Goal: Task Accomplishment & Management: Complete application form

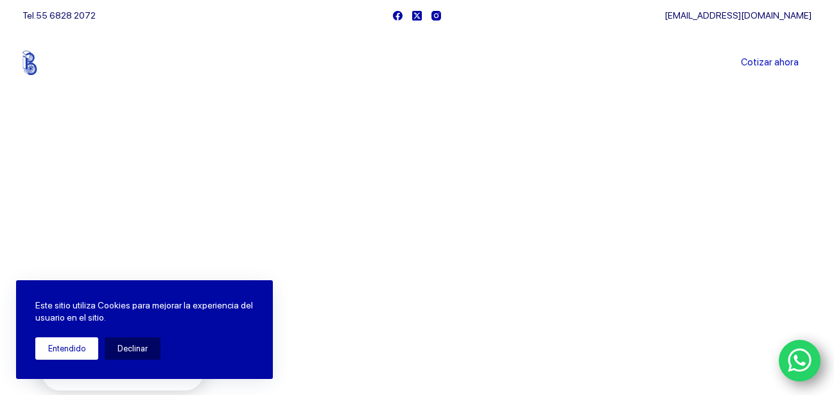
click at [62, 347] on button "Entendido" at bounding box center [66, 349] width 63 height 22
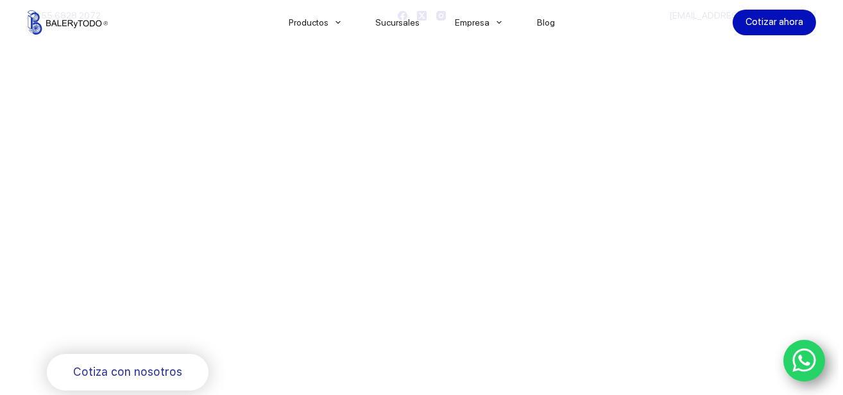
scroll to position [321, 0]
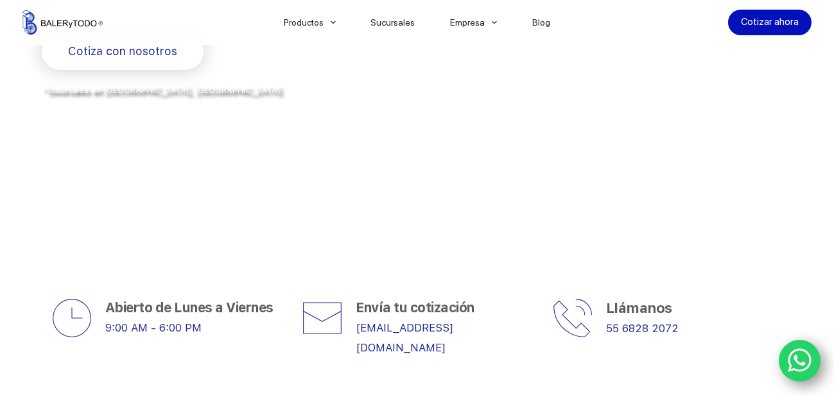
click at [96, 51] on span "Cotiza con nosotros" at bounding box center [122, 51] width 109 height 19
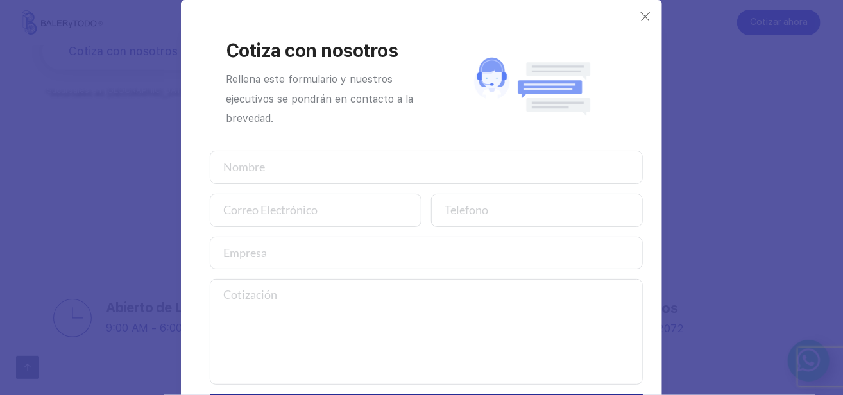
click at [329, 164] on input "text" at bounding box center [426, 167] width 433 height 33
type input "[PERSON_NAME]"
type input "[EMAIL_ADDRESS][DOMAIN_NAME]"
type input "ECO030818KL1"
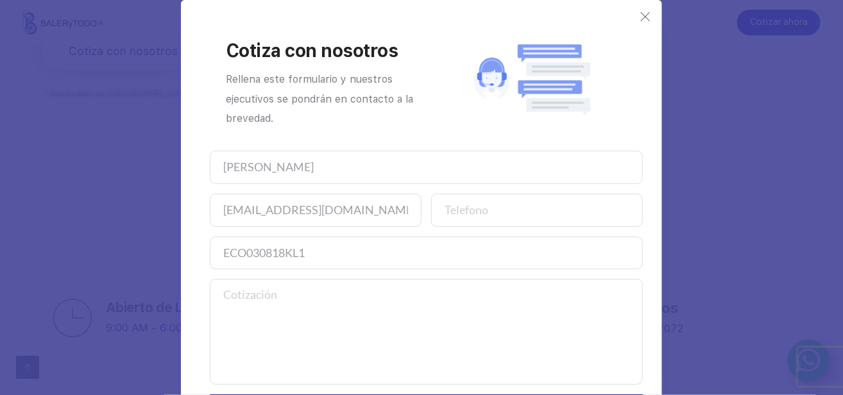
click at [508, 211] on input "number" at bounding box center [537, 210] width 212 height 33
type input "5566797590"
click at [504, 315] on textarea at bounding box center [426, 332] width 433 height 106
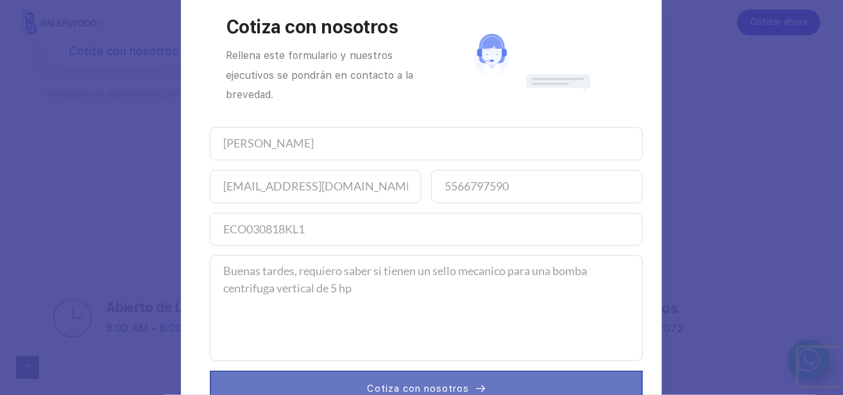
scroll to position [64, 0]
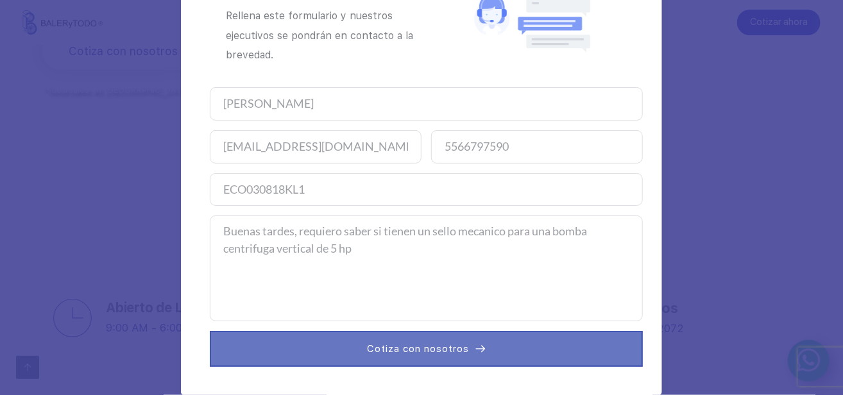
type textarea "Buenas tardes, requiero saber si tienen un sello mecanico para una bomba centri…"
click at [444, 350] on span "Cotiza con nosotros" at bounding box center [418, 348] width 102 height 15
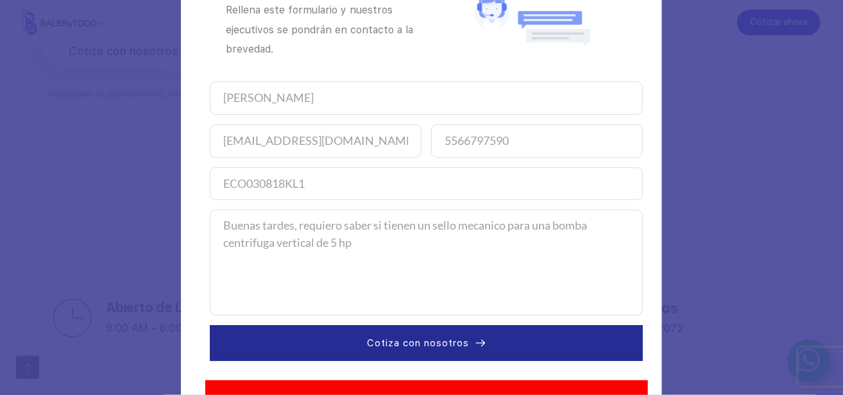
scroll to position [110, 0]
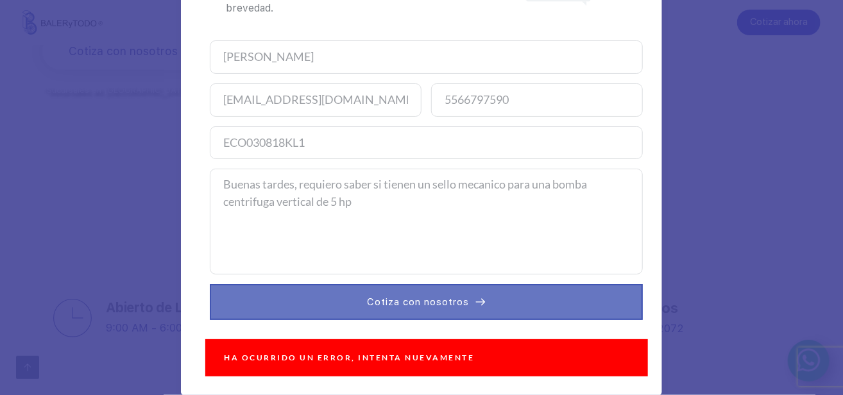
click at [402, 310] on button "Cotiza con nosotros" at bounding box center [426, 302] width 433 height 36
click at [392, 307] on span "Cotiza con nosotros" at bounding box center [418, 302] width 102 height 15
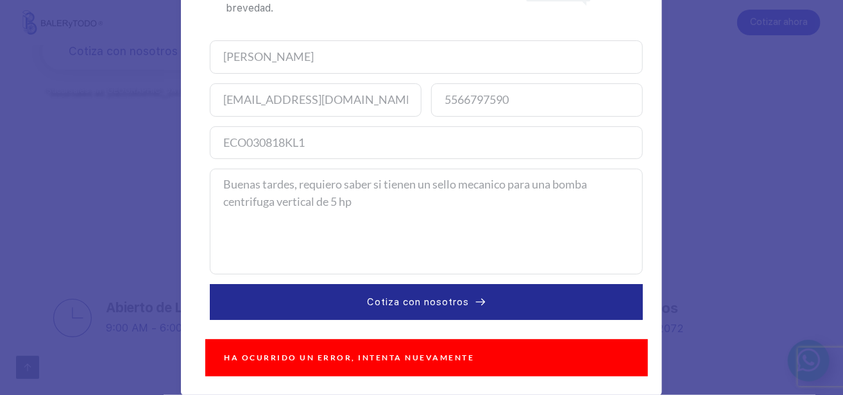
click at [793, 220] on div "Cotiza con nosotros Rellena este formulario y nuestros ejecutivos se pondrán en…" at bounding box center [421, 197] width 843 height 395
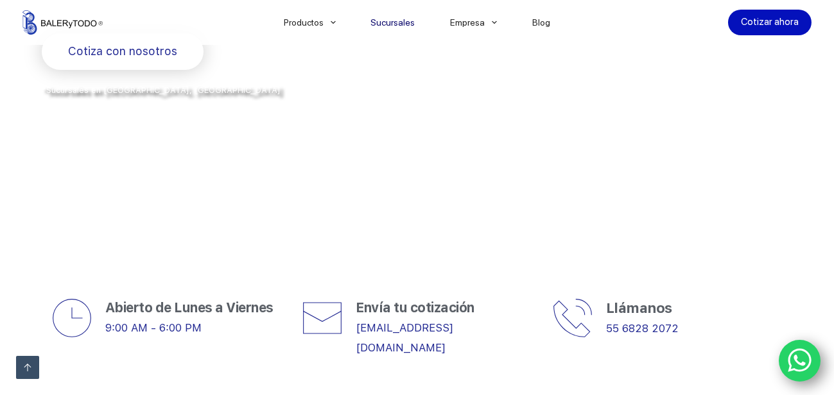
click at [403, 22] on link "Sucursales" at bounding box center [393, 22] width 80 height 0
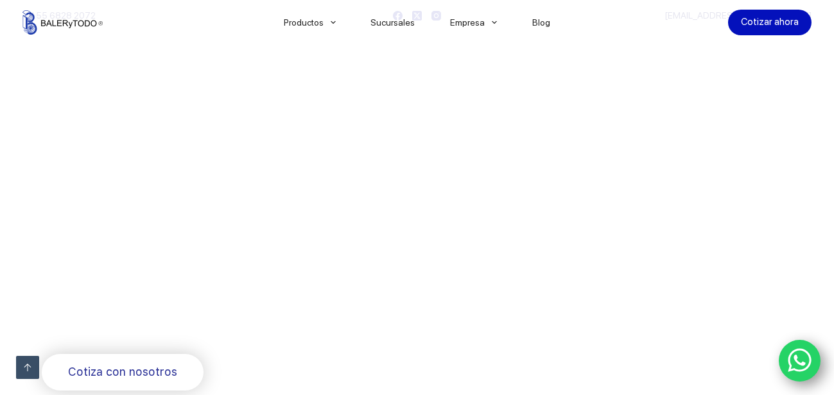
scroll to position [321, 0]
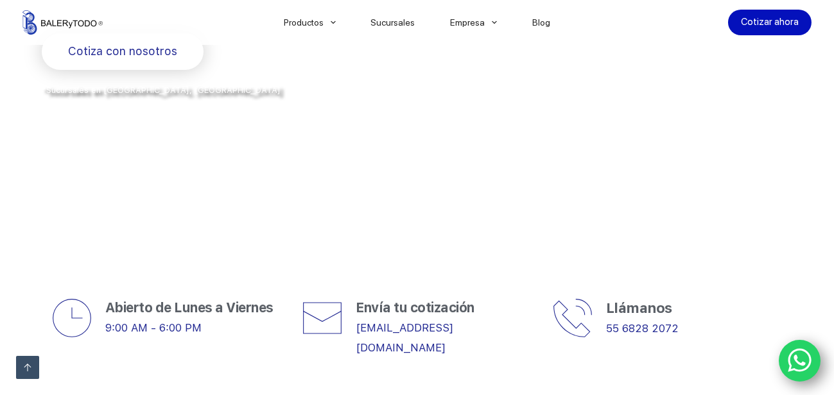
click at [793, 357] on icon "WhatsApp" at bounding box center [800, 361] width 24 height 24
